Goal: Task Accomplishment & Management: Manage account settings

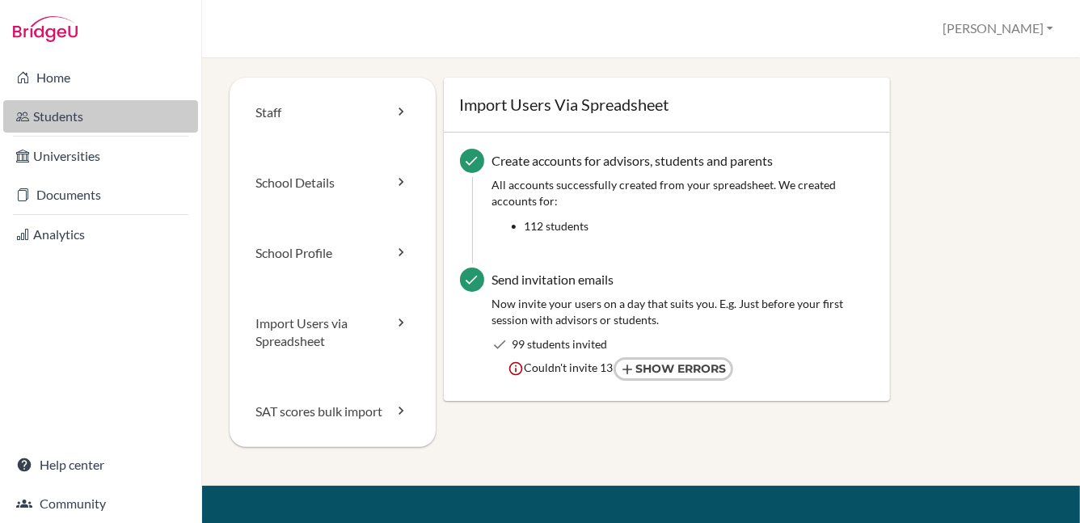
click at [59, 119] on link "Students" at bounding box center [100, 116] width 195 height 32
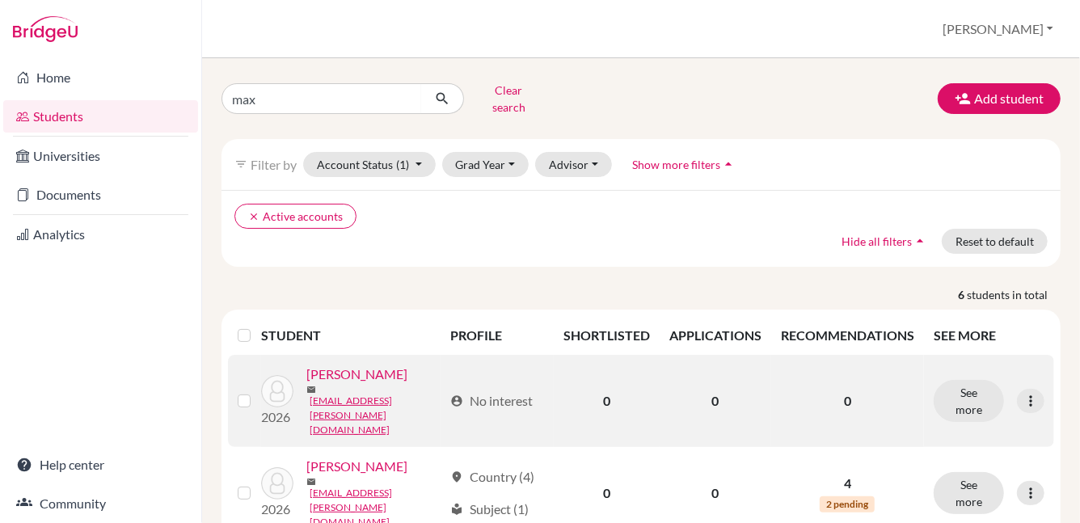
click at [353, 372] on link "[PERSON_NAME]" at bounding box center [356, 374] width 101 height 19
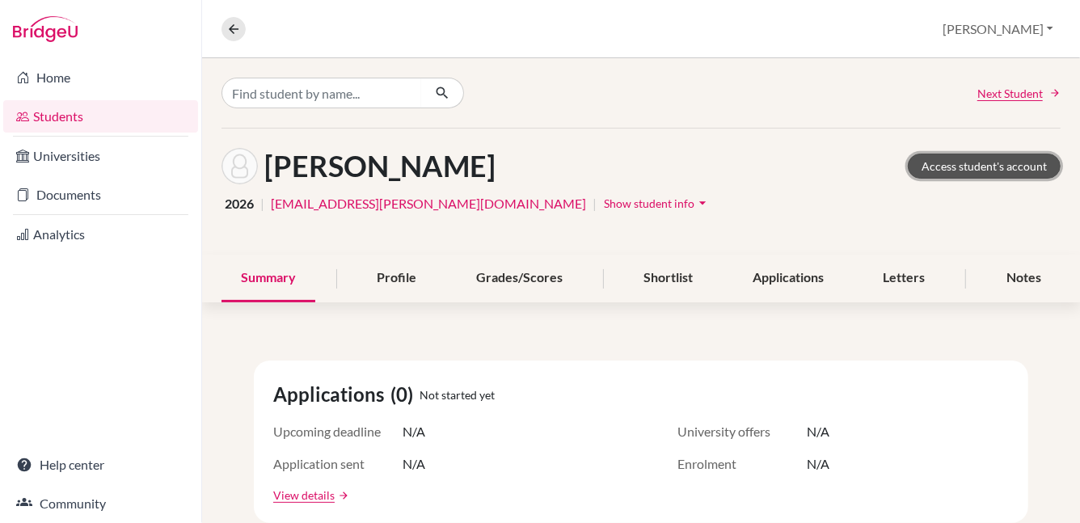
click at [971, 167] on link "Access student's account" at bounding box center [984, 166] width 153 height 25
